Goal: Transaction & Acquisition: Subscribe to service/newsletter

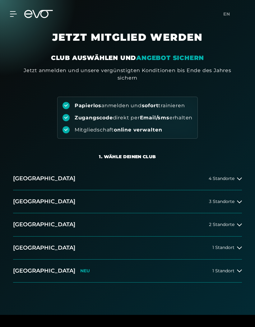
click at [237, 199] on icon at bounding box center [239, 201] width 5 height 5
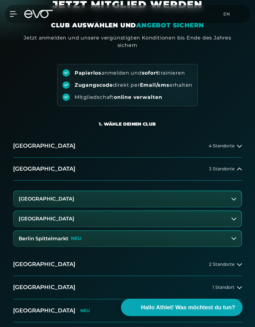
scroll to position [33, 0]
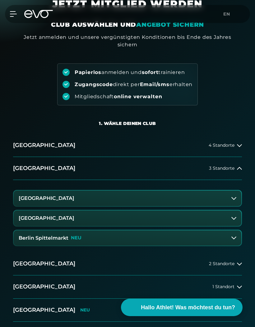
click at [231, 195] on button "[GEOGRAPHIC_DATA]" at bounding box center [127, 198] width 227 height 16
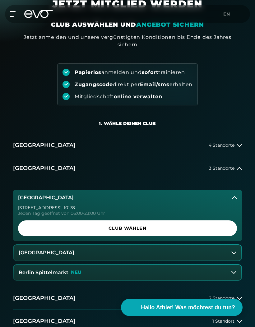
click at [199, 229] on span "Club wählen" at bounding box center [127, 228] width 204 height 7
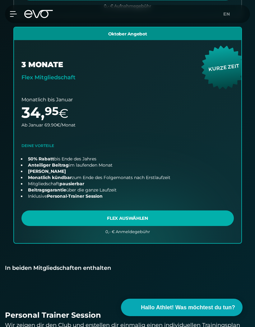
scroll to position [394, 0]
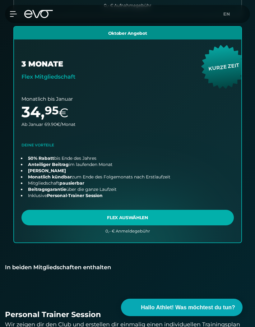
click at [199, 216] on link "choose plan" at bounding box center [127, 135] width 227 height 216
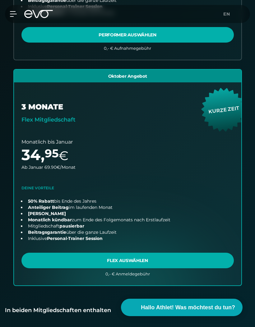
scroll to position [351, 0]
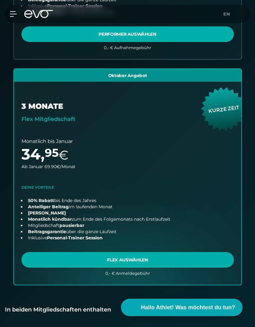
click at [188, 255] on link "choose plan" at bounding box center [127, 177] width 227 height 216
